Goal: Use online tool/utility: Utilize a website feature to perform a specific function

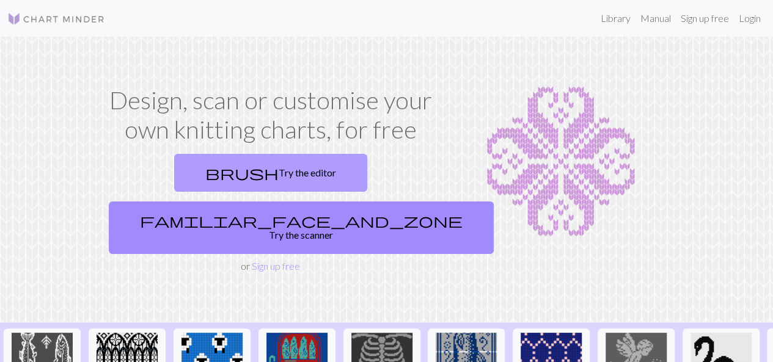
click at [192, 180] on link "brush Try the editor" at bounding box center [270, 173] width 193 height 38
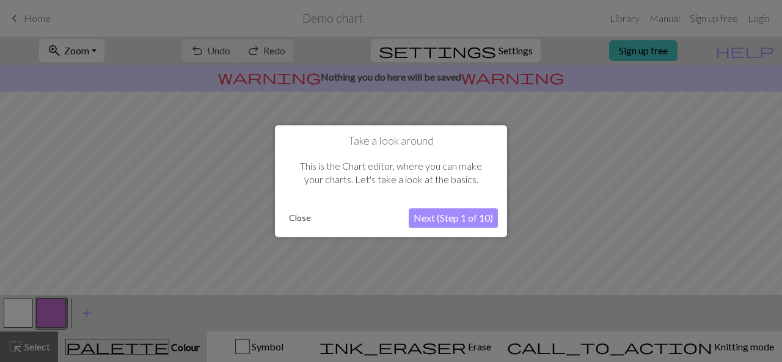
click at [298, 214] on button "Close" at bounding box center [300, 218] width 32 height 18
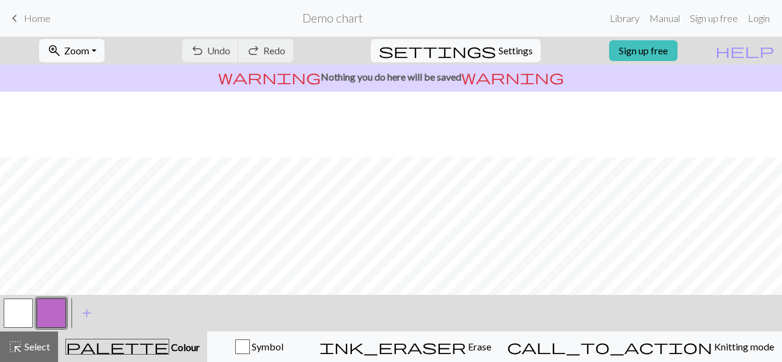
scroll to position [251, 0]
click at [24, 354] on div "highlight_alt Select Select" at bounding box center [29, 347] width 42 height 15
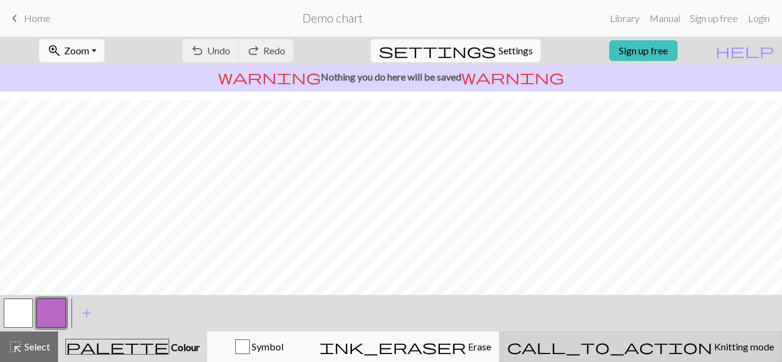
click at [713, 343] on span "Knitting mode" at bounding box center [744, 347] width 62 height 12
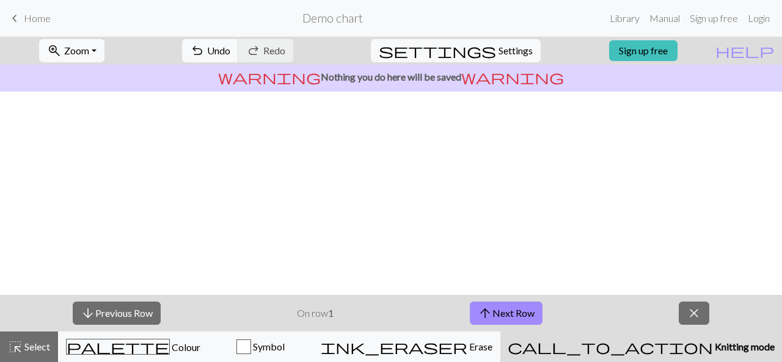
scroll to position [0, 0]
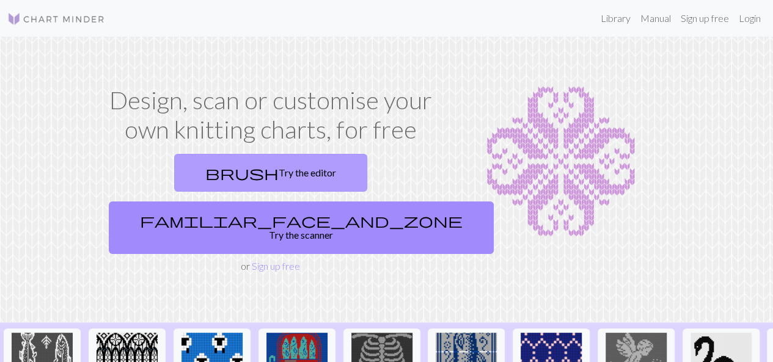
click at [208, 174] on link "brush Try the editor" at bounding box center [270, 173] width 193 height 38
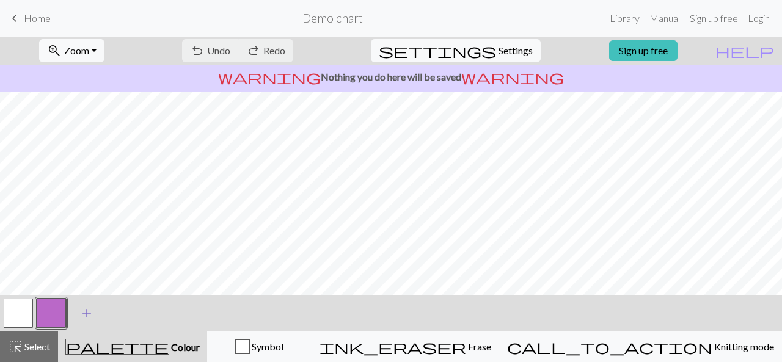
click at [90, 312] on span "add" at bounding box center [86, 313] width 15 height 17
click at [499, 54] on span "Settings" at bounding box center [516, 50] width 34 height 15
select select "aran"
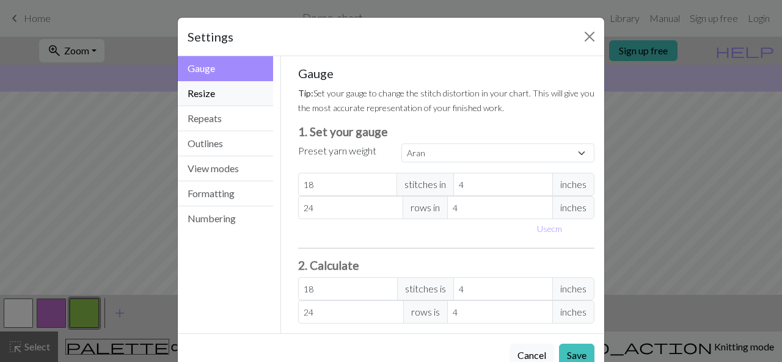
click at [237, 94] on button "Resize" at bounding box center [225, 93] width 95 height 25
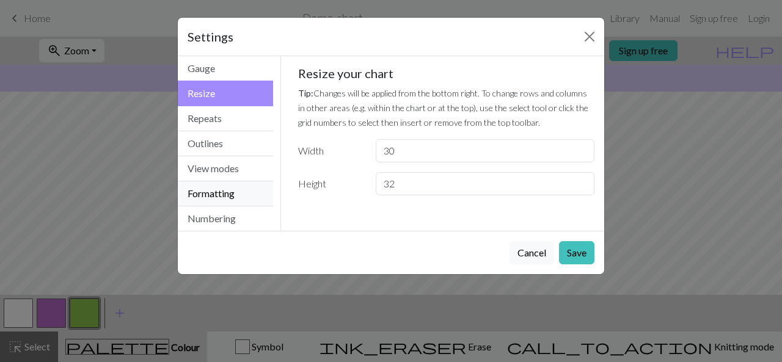
click at [257, 199] on button "Formatting" at bounding box center [225, 194] width 95 height 25
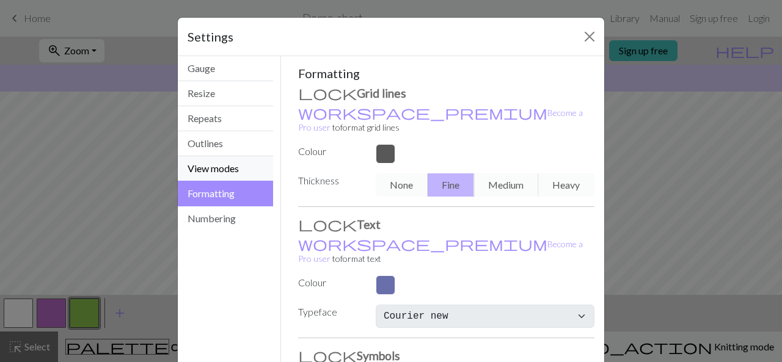
click at [233, 172] on button "View modes" at bounding box center [225, 168] width 95 height 25
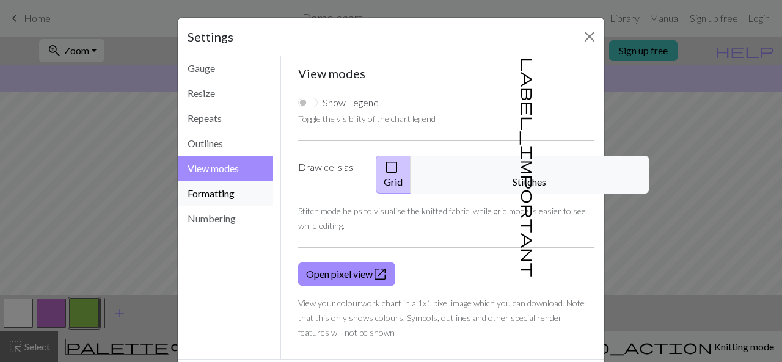
click at [232, 193] on button "Formatting" at bounding box center [225, 194] width 95 height 25
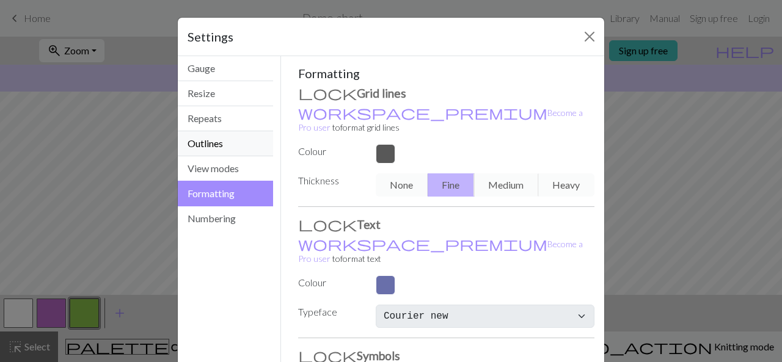
click at [227, 149] on button "Outlines" at bounding box center [225, 143] width 95 height 25
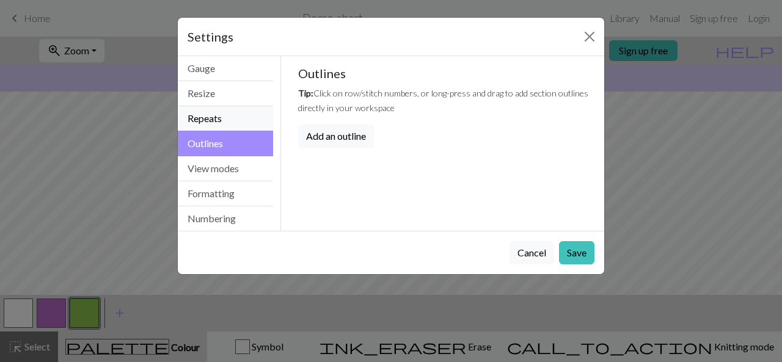
click at [236, 125] on button "Repeats" at bounding box center [225, 118] width 95 height 25
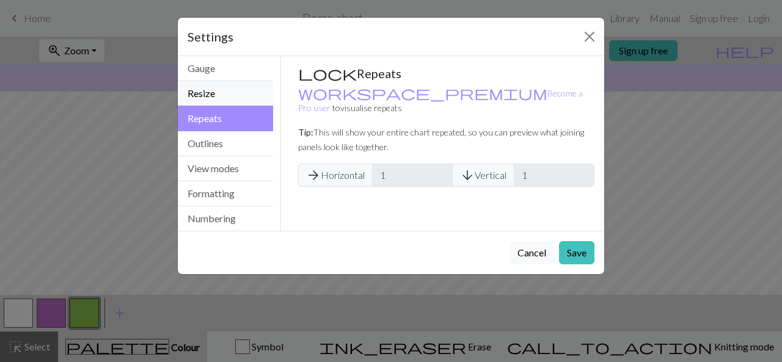
click at [230, 100] on button "Resize" at bounding box center [225, 93] width 95 height 25
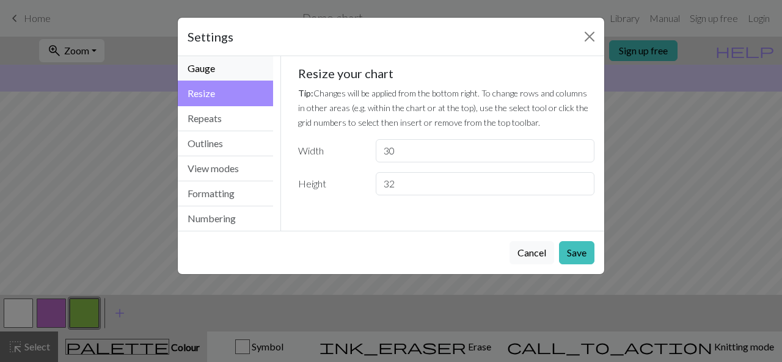
click at [229, 72] on button "Gauge" at bounding box center [225, 68] width 95 height 25
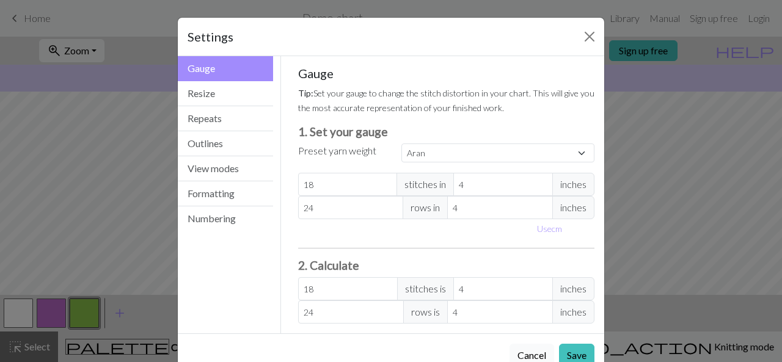
click at [525, 354] on button "Cancel" at bounding box center [532, 355] width 45 height 23
